Goal: Information Seeking & Learning: Learn about a topic

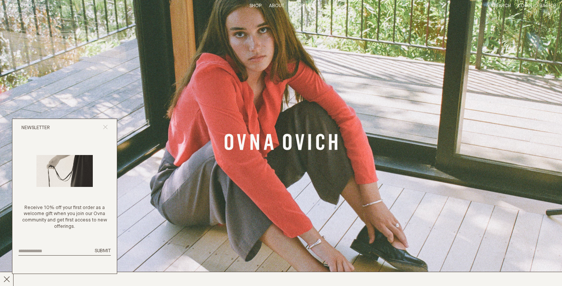
click at [106, 126] on icon "Close popup" at bounding box center [105, 127] width 5 height 5
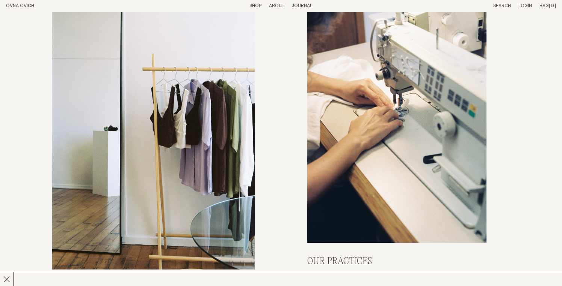
scroll to position [2828, 0]
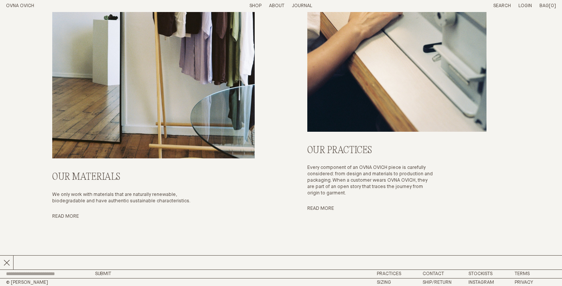
click at [278, 4] on p "About" at bounding box center [276, 6] width 15 height 6
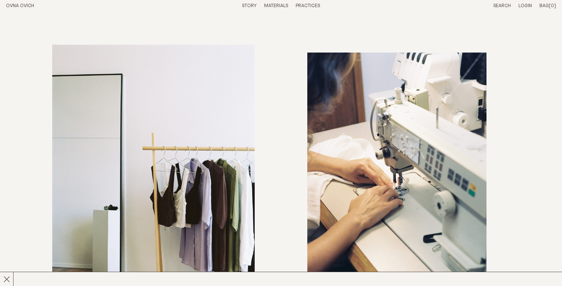
scroll to position [2612, 0]
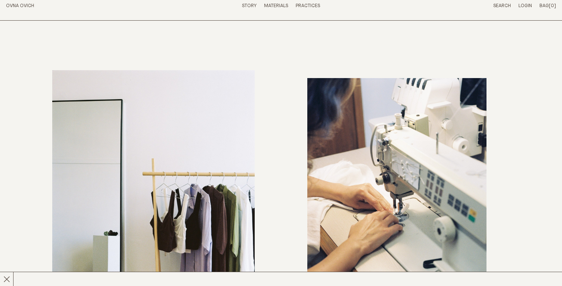
click at [249, 3] on link "Story" at bounding box center [249, 5] width 15 height 5
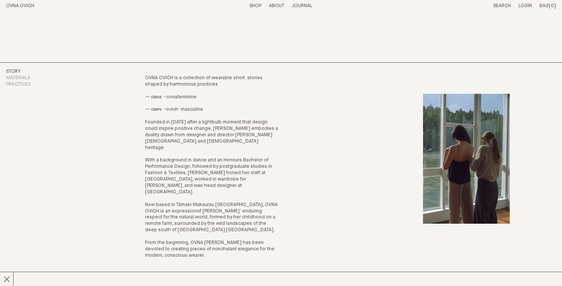
click at [273, 5] on p "About" at bounding box center [276, 6] width 15 height 6
click at [29, 76] on link "Materials" at bounding box center [18, 77] width 24 height 5
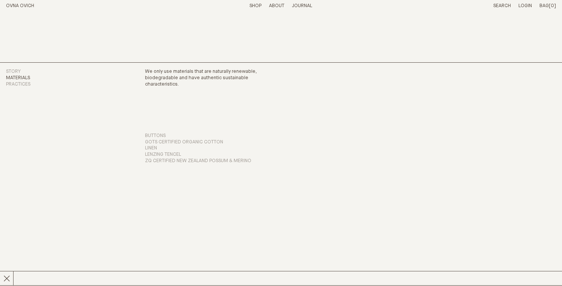
click at [26, 84] on link "Practices" at bounding box center [18, 84] width 24 height 5
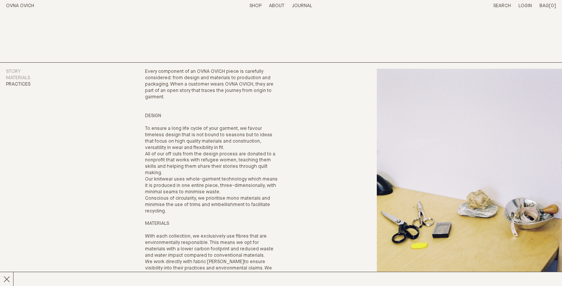
click at [302, 3] on link "Journal" at bounding box center [302, 5] width 20 height 5
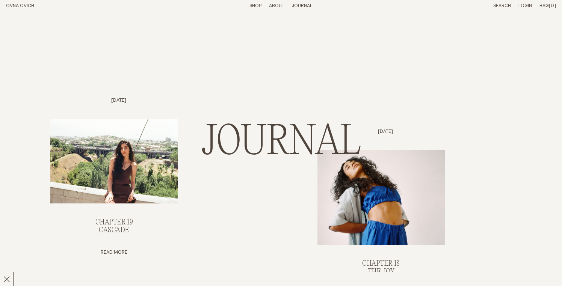
click at [14, 4] on link "OVNA OVICH" at bounding box center [20, 5] width 28 height 5
